Goal: Information Seeking & Learning: Learn about a topic

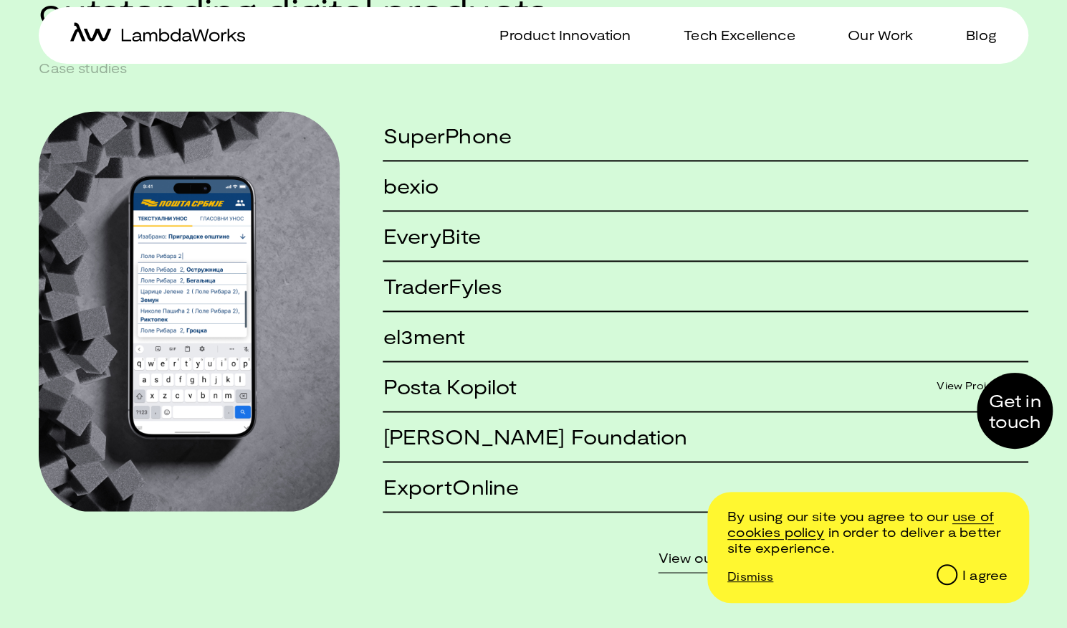
scroll to position [1075, 0]
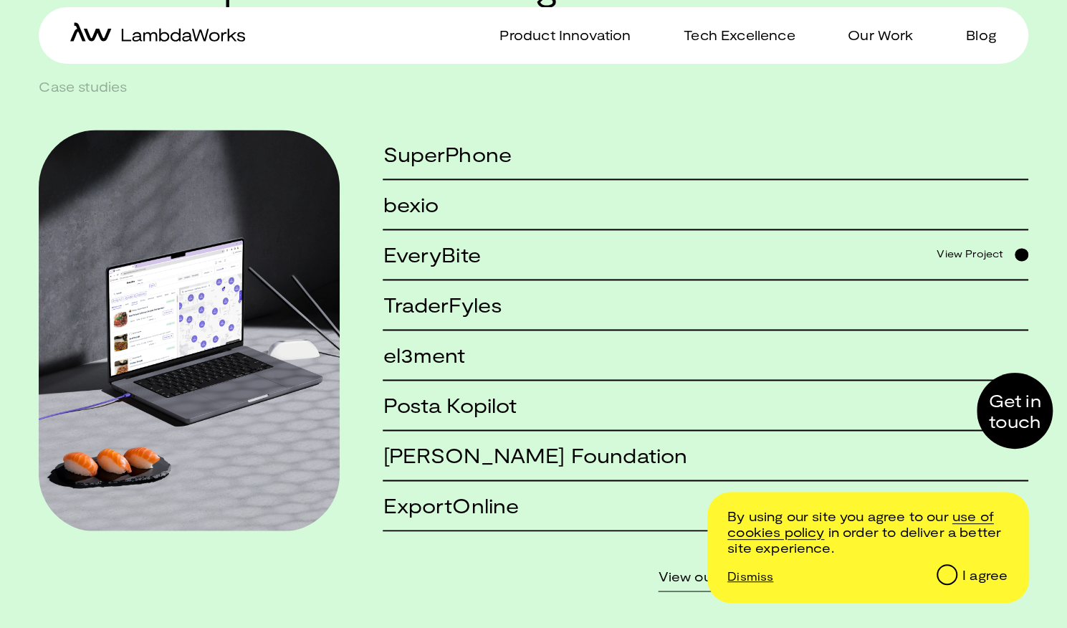
click at [421, 266] on h5 "EveryBite" at bounding box center [431, 255] width 97 height 22
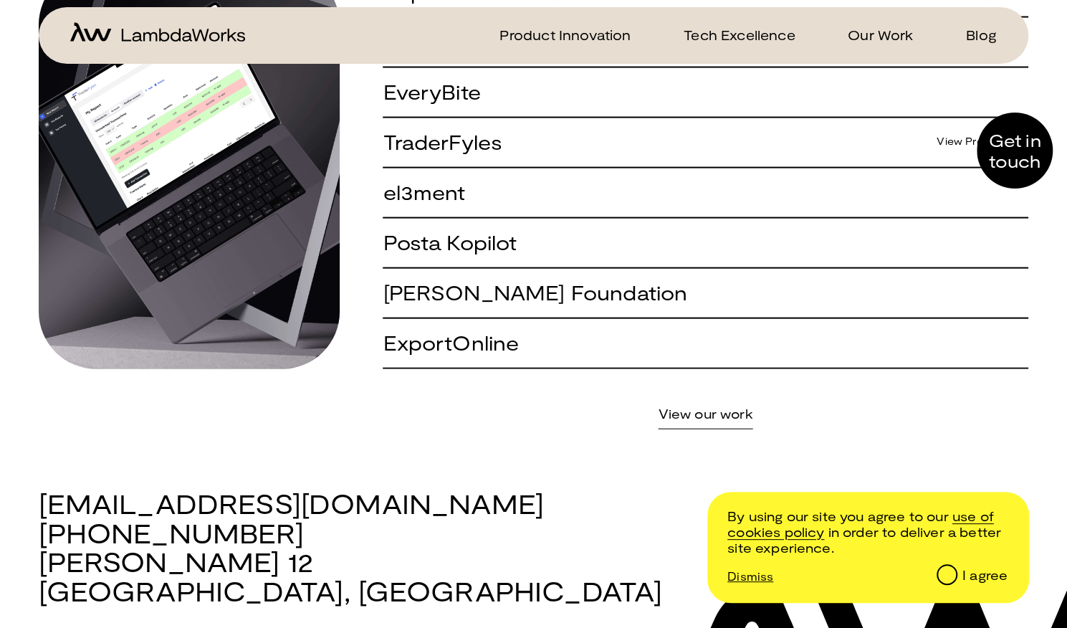
scroll to position [1791, 0]
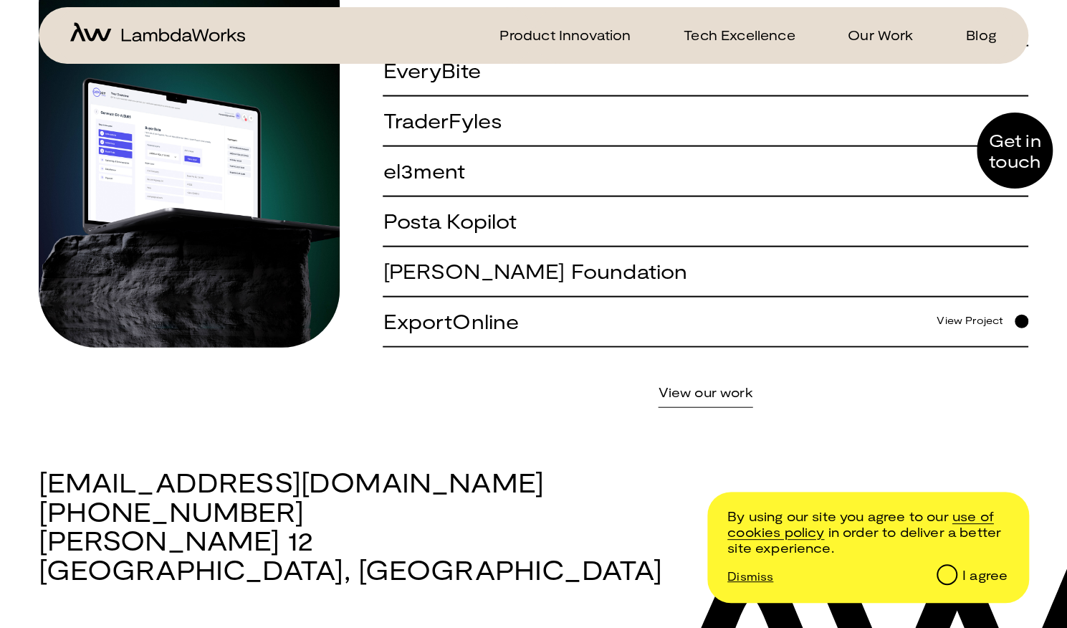
click at [683, 395] on link "View our work" at bounding box center [705, 391] width 95 height 17
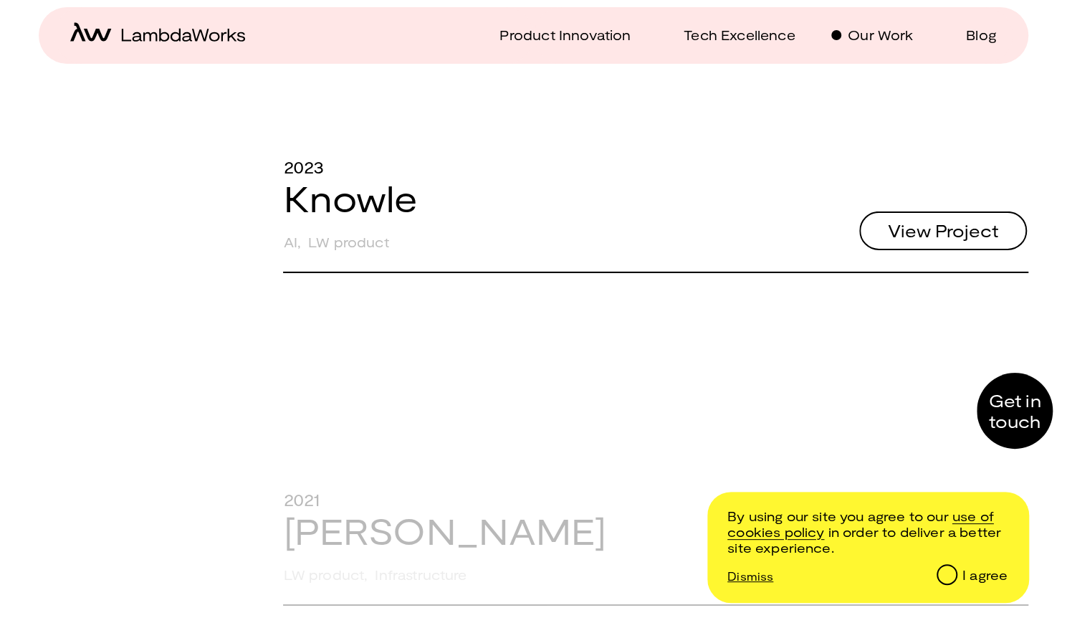
scroll to position [5803, 0]
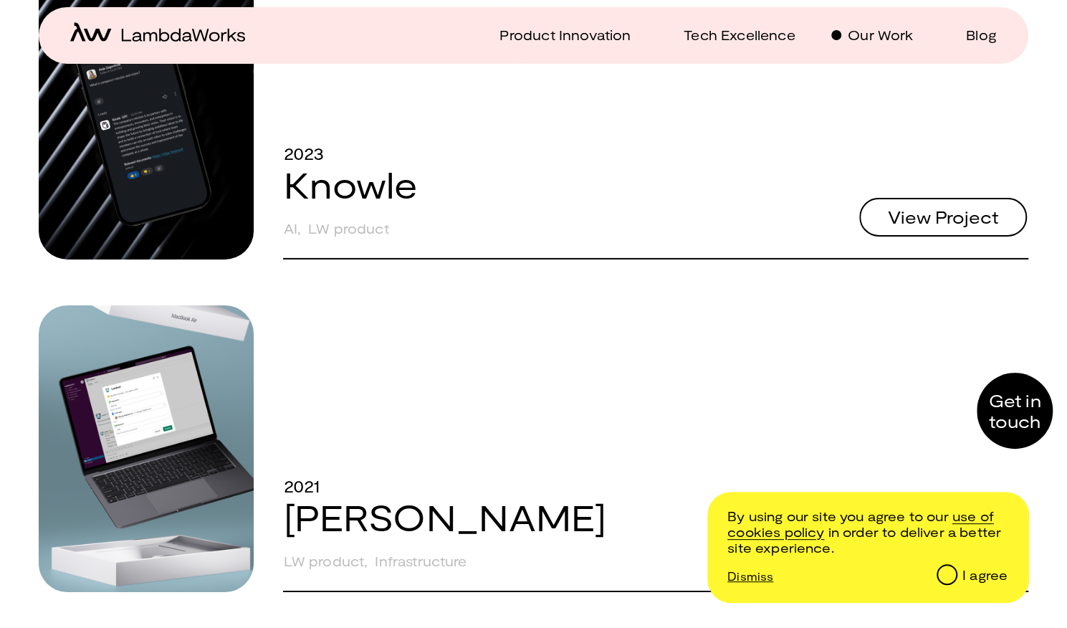
click at [916, 226] on span "View Project" at bounding box center [943, 216] width 110 height 17
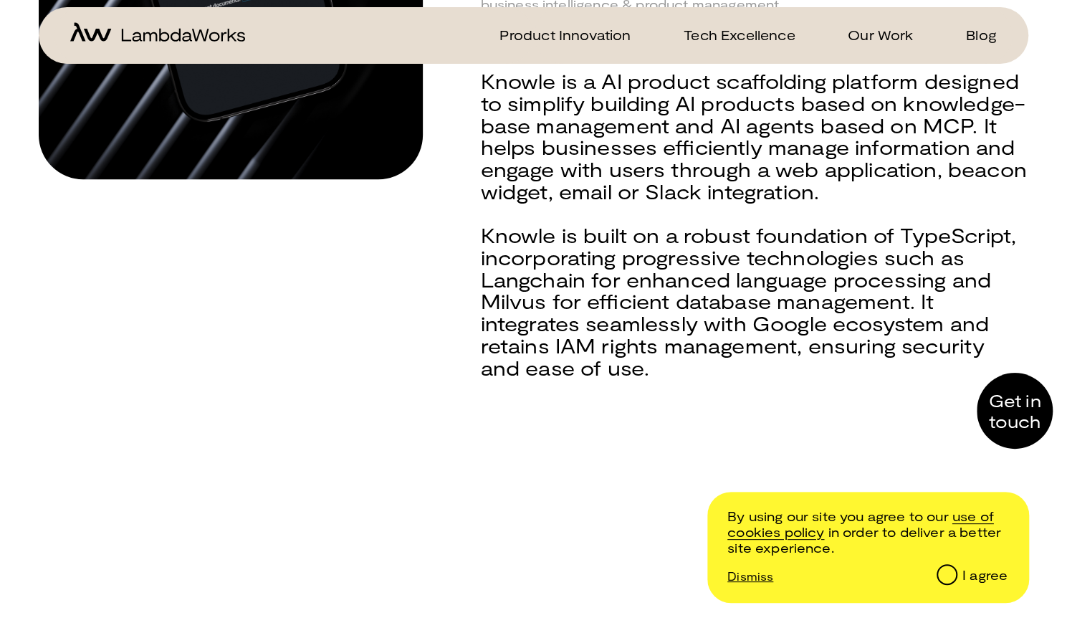
scroll to position [430, 0]
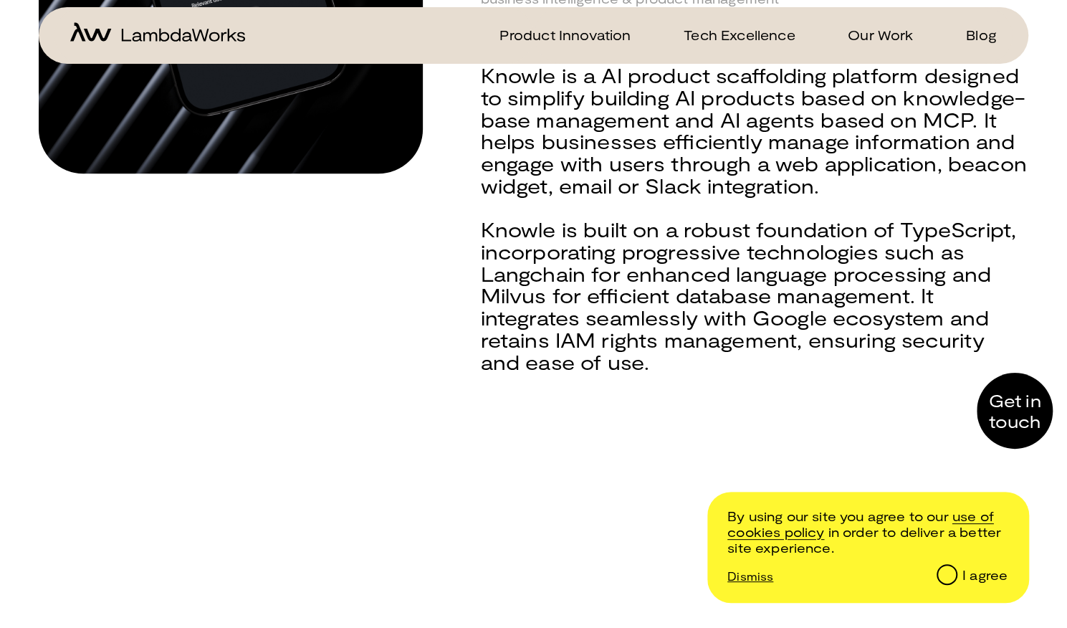
click at [522, 302] on div "Knowle is built on a robust foundation of TypeScript, incorporating progressive…" at bounding box center [753, 307] width 547 height 176
